Goal: Obtain resource: Obtain resource

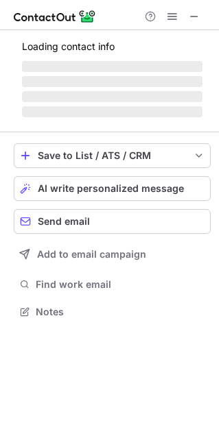
scroll to position [7, 7]
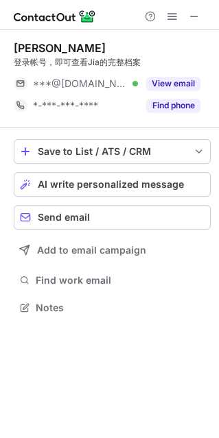
scroll to position [7, 7]
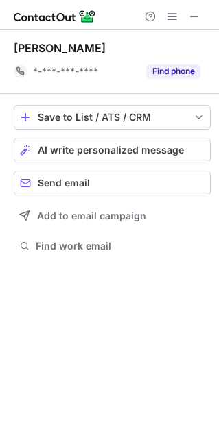
scroll to position [244, 219]
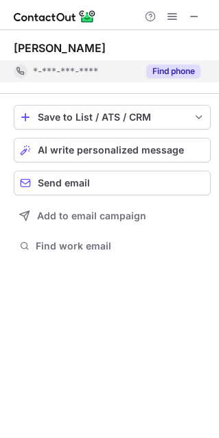
click at [161, 71] on button "Find phone" at bounding box center [173, 71] width 54 height 14
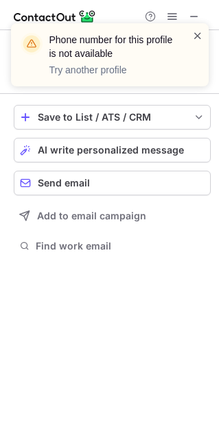
click at [197, 33] on span at bounding box center [197, 36] width 11 height 14
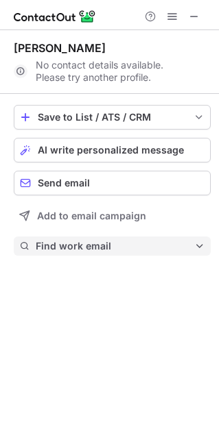
click at [62, 249] on span "Find work email" at bounding box center [115, 246] width 158 height 12
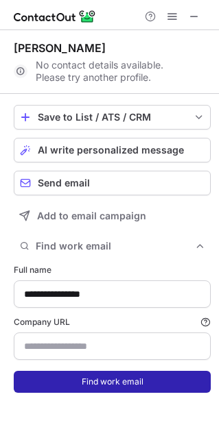
click at [62, 383] on button "Find work email" at bounding box center [112, 382] width 197 height 22
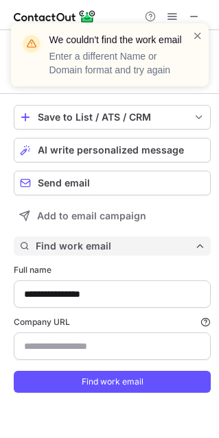
click at [84, 243] on span "Find work email" at bounding box center [115, 246] width 158 height 12
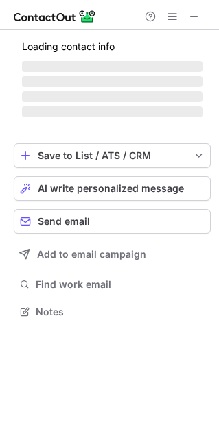
scroll to position [7, 7]
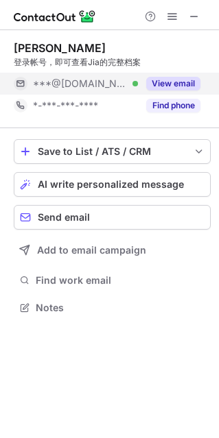
click at [164, 85] on button "View email" at bounding box center [173, 84] width 54 height 14
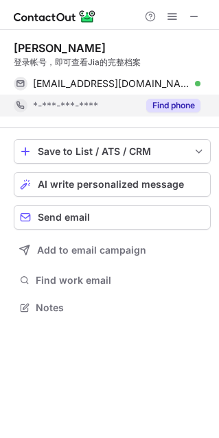
click at [160, 103] on button "Find phone" at bounding box center [173, 106] width 54 height 14
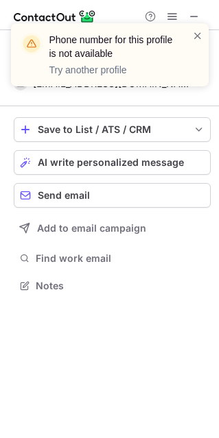
scroll to position [276, 219]
click at [196, 37] on span at bounding box center [197, 36] width 11 height 14
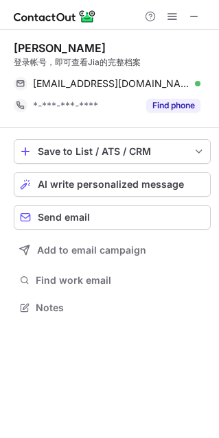
scroll to position [298, 219]
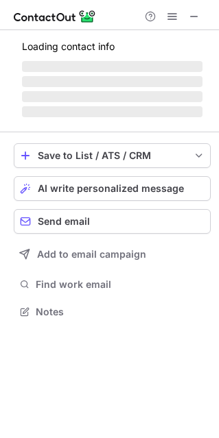
scroll to position [7, 7]
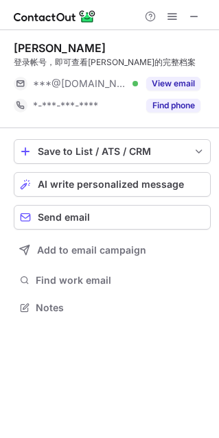
scroll to position [7, 7]
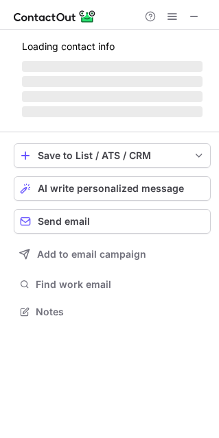
scroll to position [7, 7]
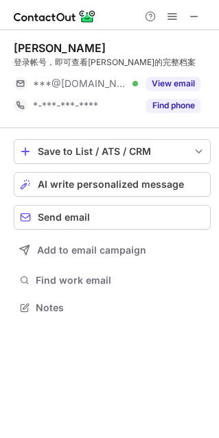
scroll to position [7, 7]
click at [191, 16] on span at bounding box center [194, 16] width 11 height 11
